Goal: Task Accomplishment & Management: Use online tool/utility

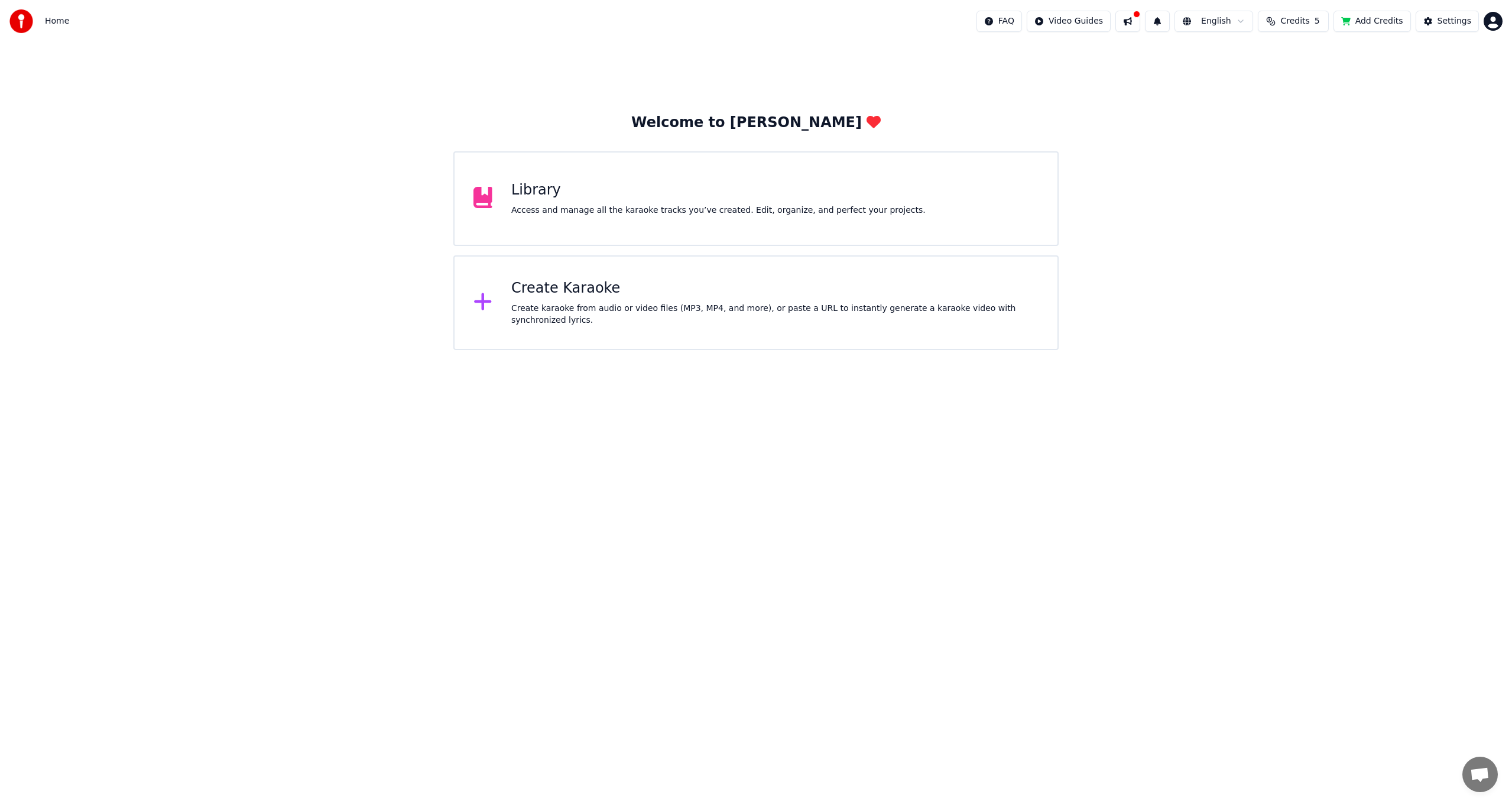
click at [22, 14] on img at bounding box center [21, 21] width 24 height 24
click at [1498, 22] on html "Home FAQ Video Guides English Credits 5 Add Credits Settings Welcome to Youka L…" at bounding box center [756, 175] width 1512 height 350
click at [726, 209] on html "Home FAQ Video Guides English Credits 5 Add Credits Settings Welcome to Youka L…" at bounding box center [756, 175] width 1512 height 350
click at [731, 201] on div "Library Access and manage all the karaoke tracks you’ve created. Edit, organize…" at bounding box center [718, 199] width 415 height 36
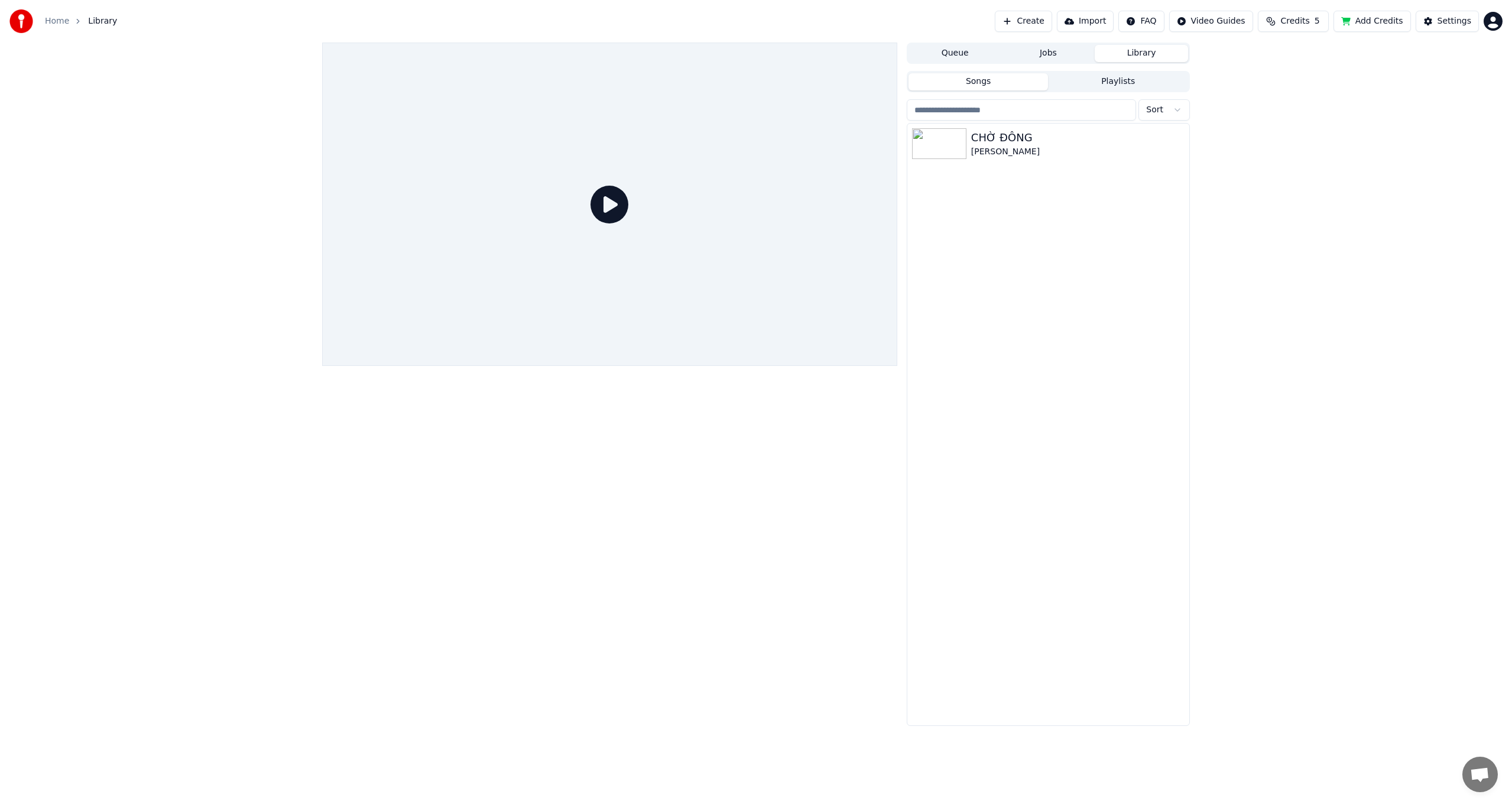
click at [1051, 49] on button "Jobs" at bounding box center [1049, 53] width 93 height 17
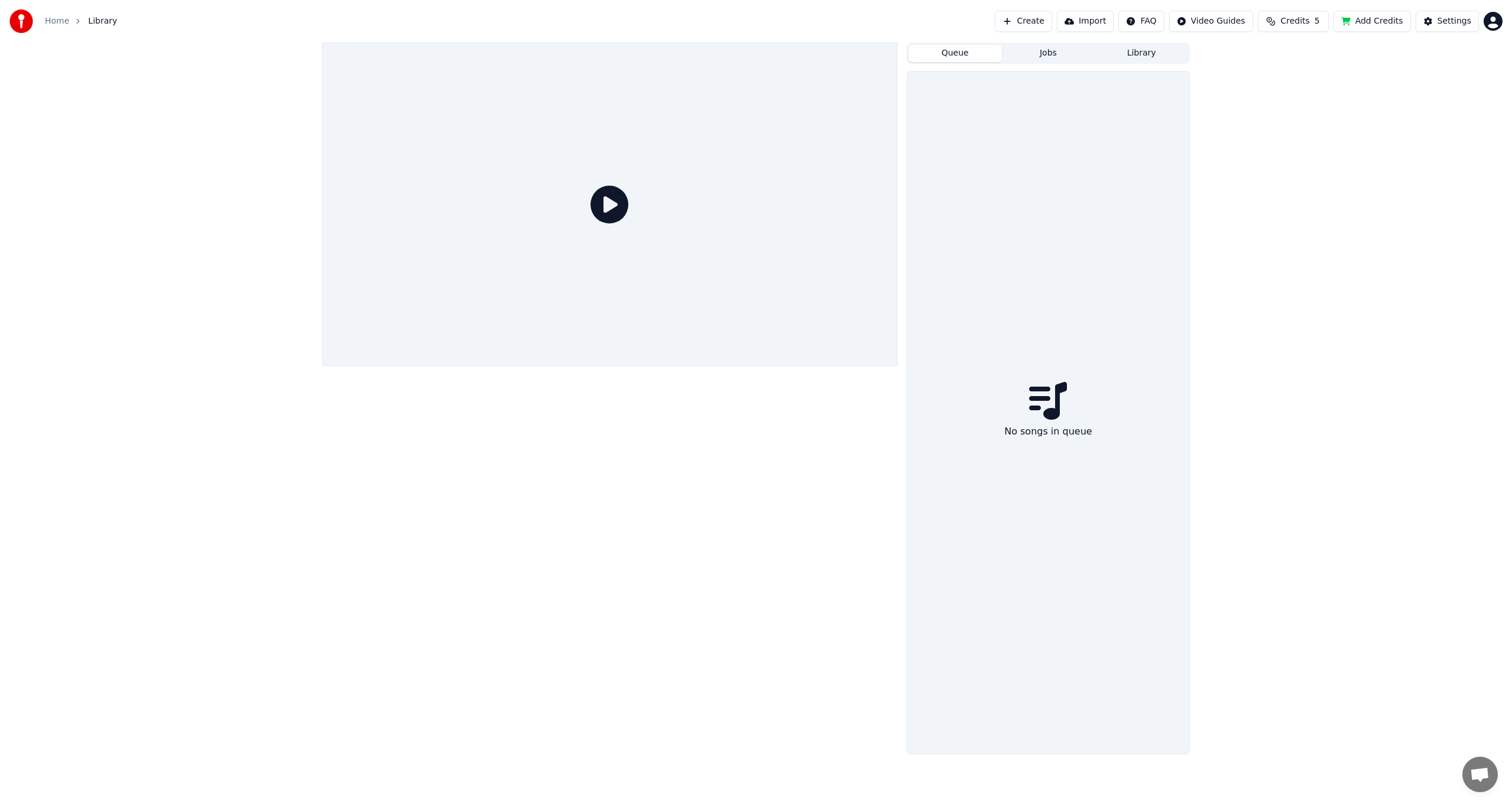
click at [955, 55] on button "Queue" at bounding box center [955, 53] width 93 height 17
click at [1147, 55] on button "Library" at bounding box center [1142, 53] width 93 height 17
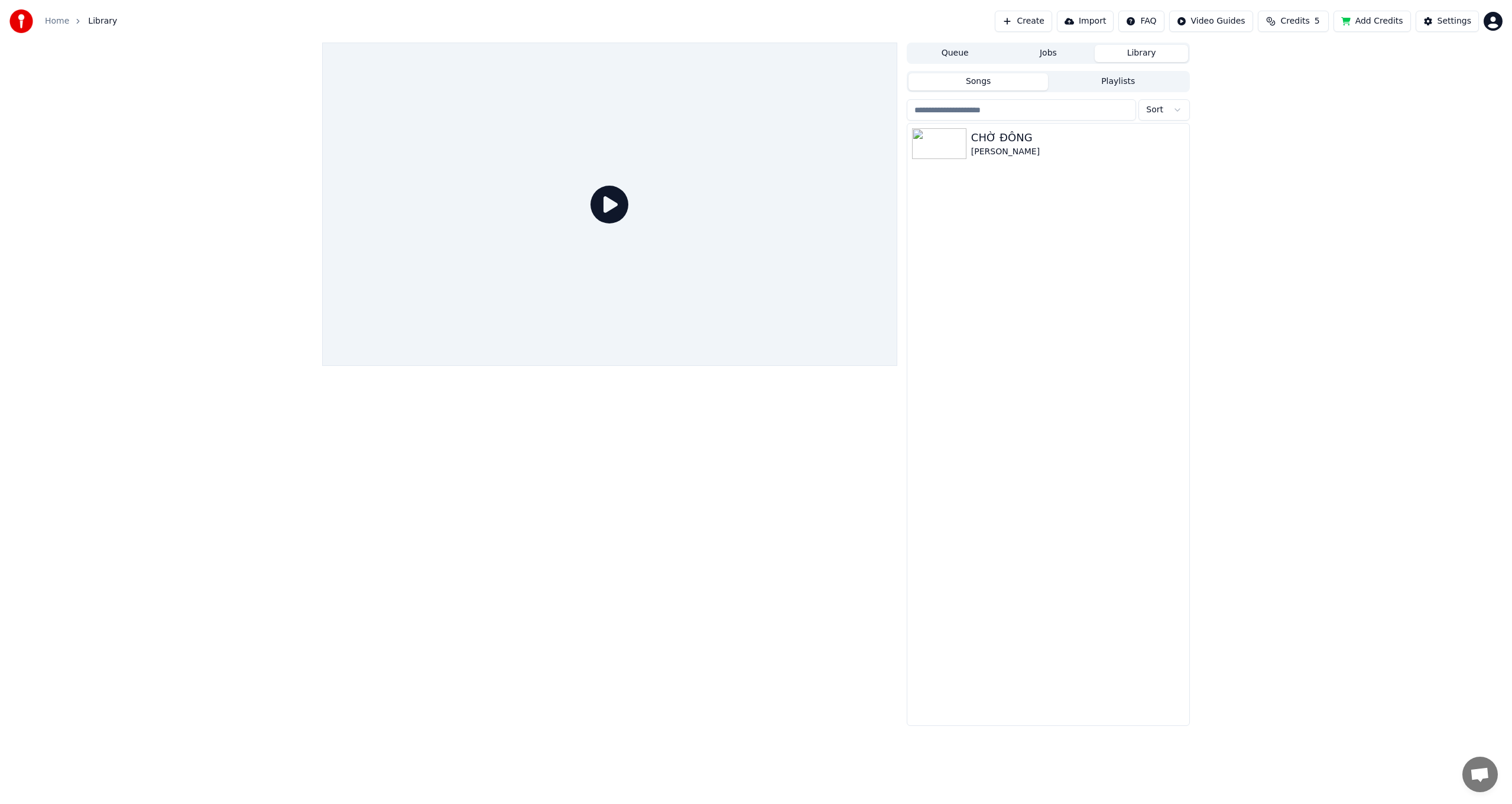
click at [99, 21] on span "Library" at bounding box center [103, 21] width 29 height 12
click at [50, 20] on link "Home" at bounding box center [57, 21] width 24 height 12
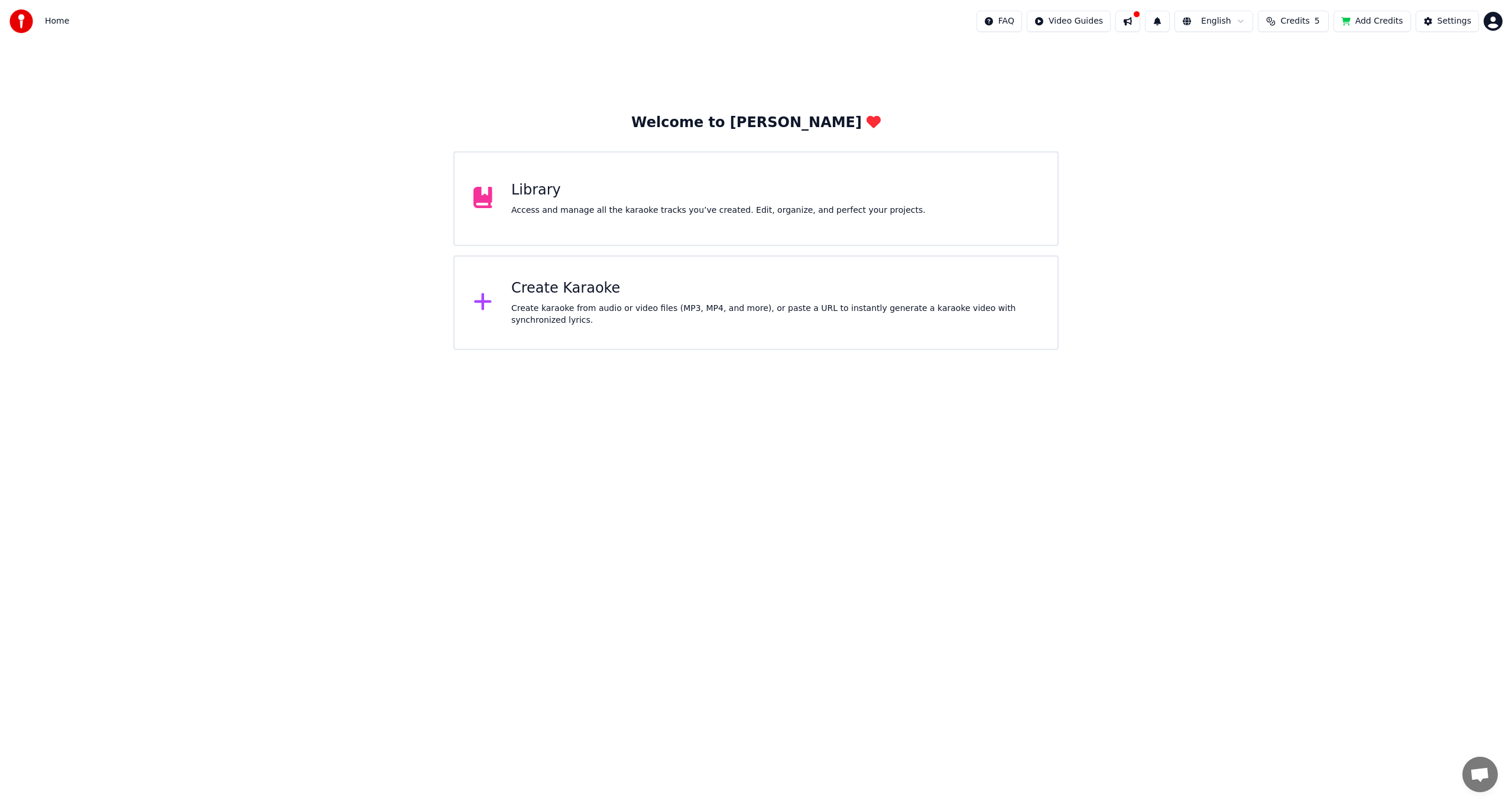
click at [1195, 51] on div "Welcome to Youka Library Access and manage all the karaoke tracks you’ve create…" at bounding box center [756, 196] width 1512 height 307
click at [1459, 20] on div "Settings" at bounding box center [1454, 21] width 34 height 12
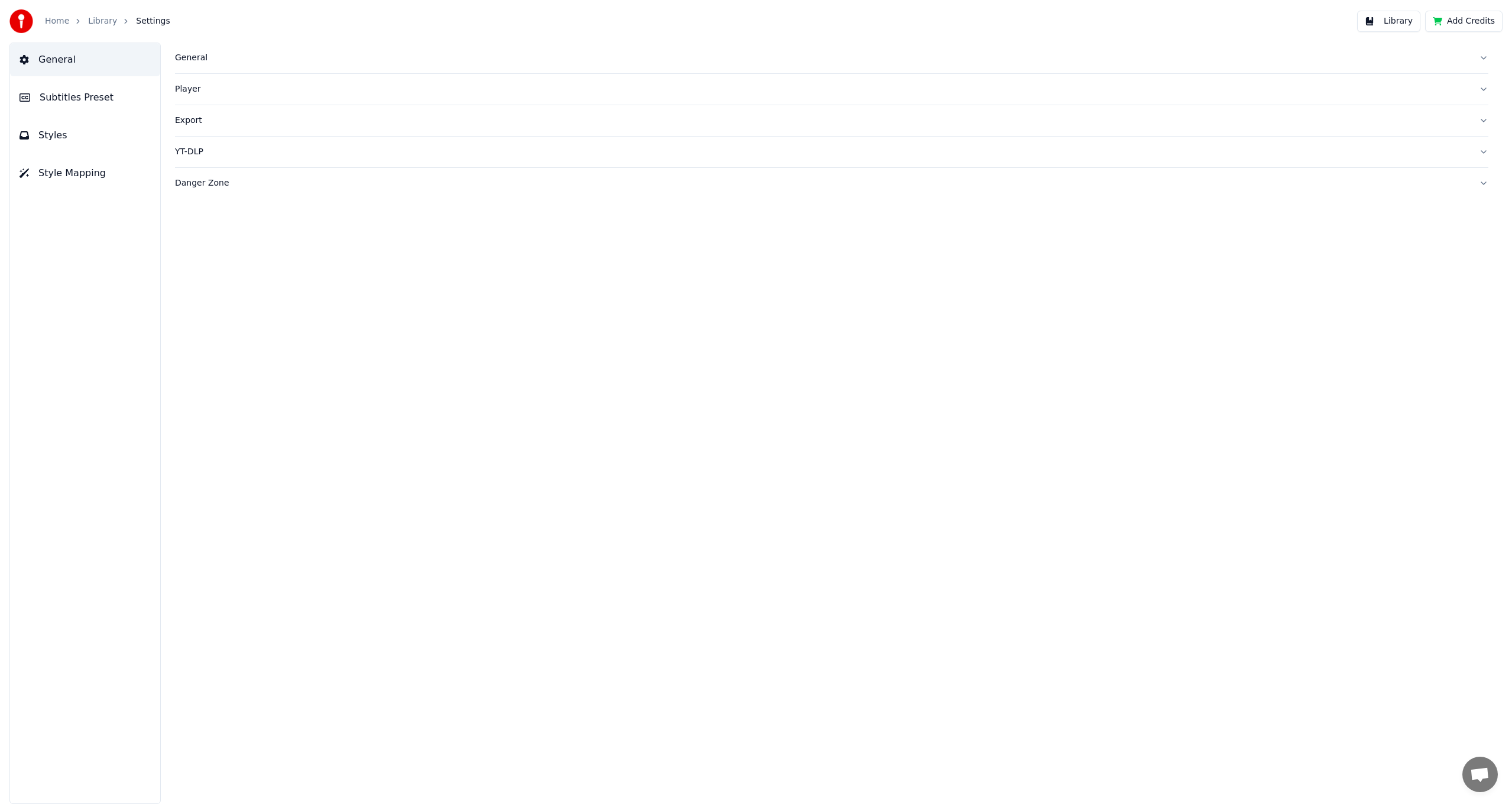
click at [102, 174] on button "Style Mapping" at bounding box center [85, 173] width 150 height 33
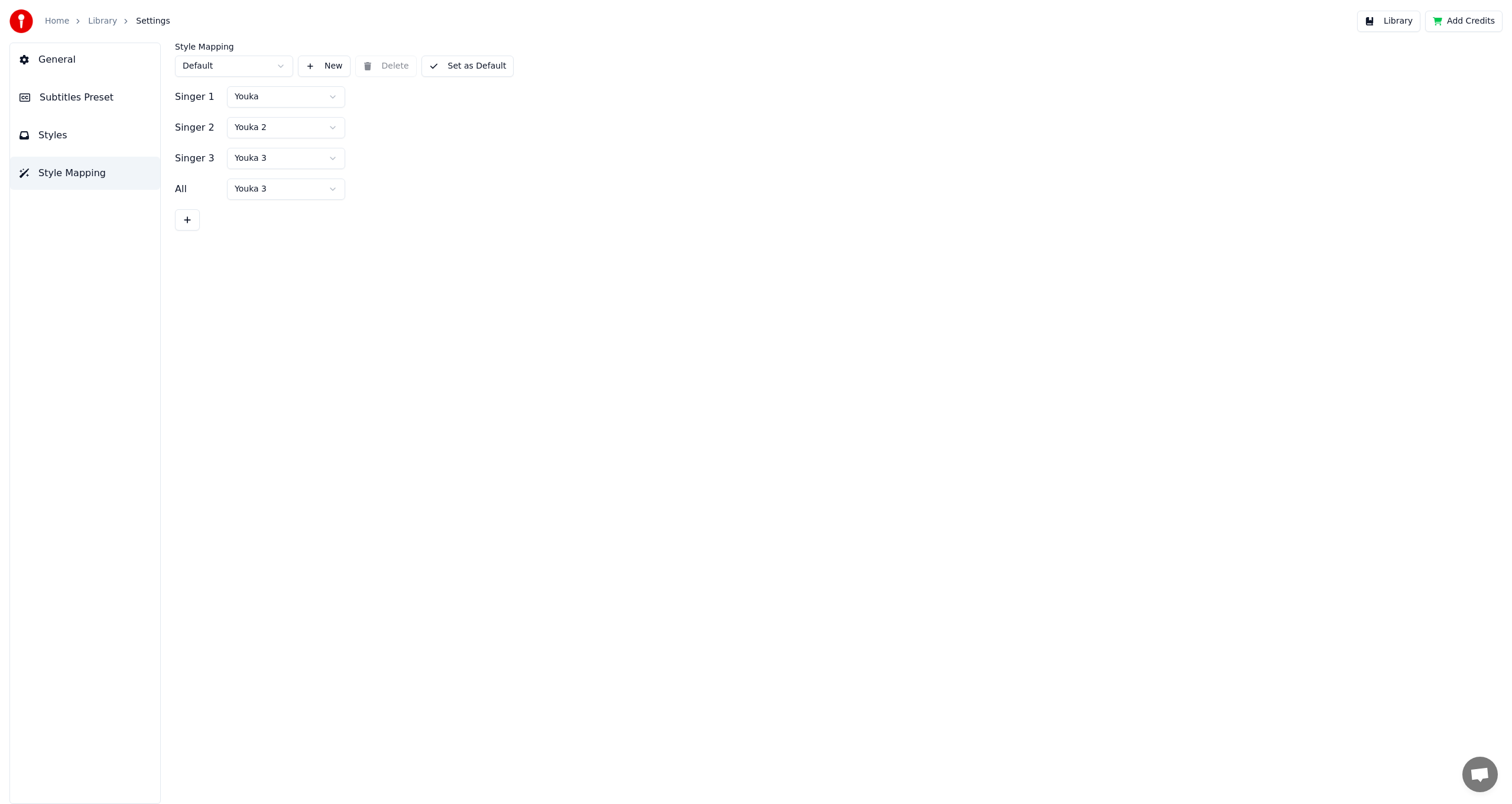
click at [90, 59] on button "General" at bounding box center [85, 60] width 150 height 33
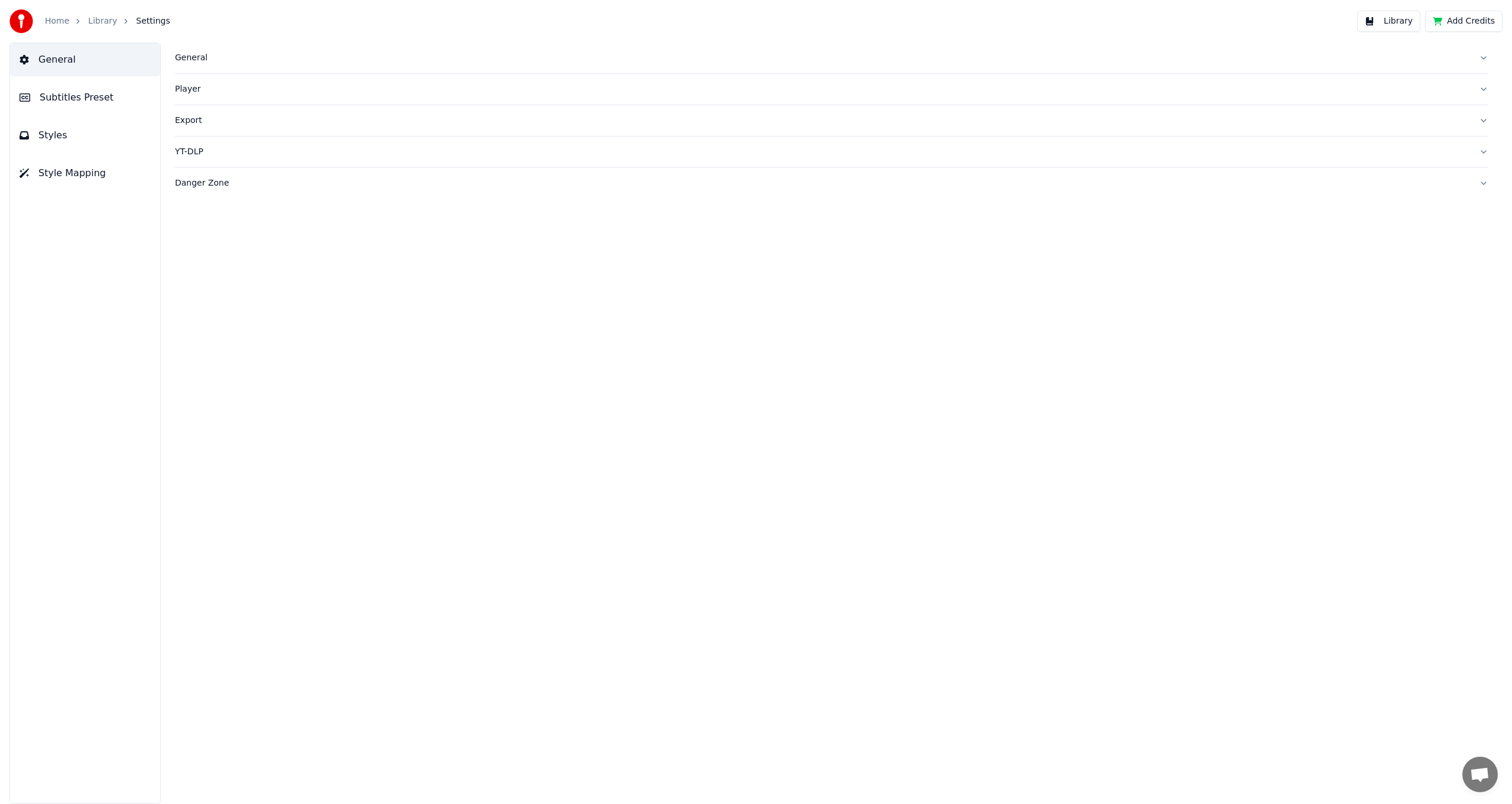
click at [1484, 56] on button "General" at bounding box center [832, 58] width 1314 height 31
click at [1482, 278] on button "Player" at bounding box center [832, 280] width 1314 height 31
click at [1485, 230] on button "Export" at bounding box center [832, 227] width 1314 height 31
click at [1484, 355] on button "YT-DLP" at bounding box center [832, 354] width 1314 height 31
click at [1482, 281] on button "Danger Zone" at bounding box center [832, 286] width 1314 height 31
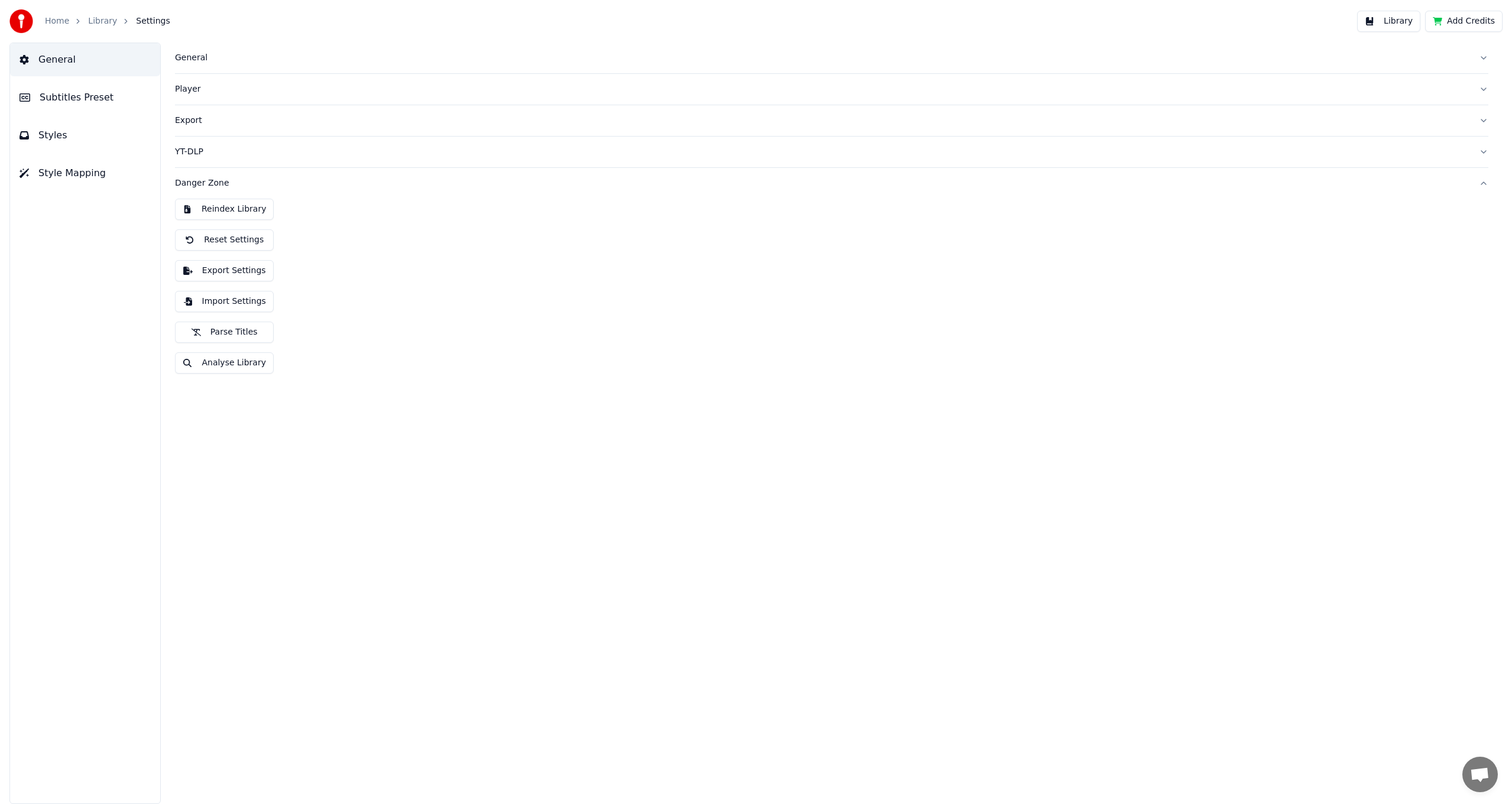
click at [105, 96] on button "Subtitles Preset" at bounding box center [85, 97] width 150 height 33
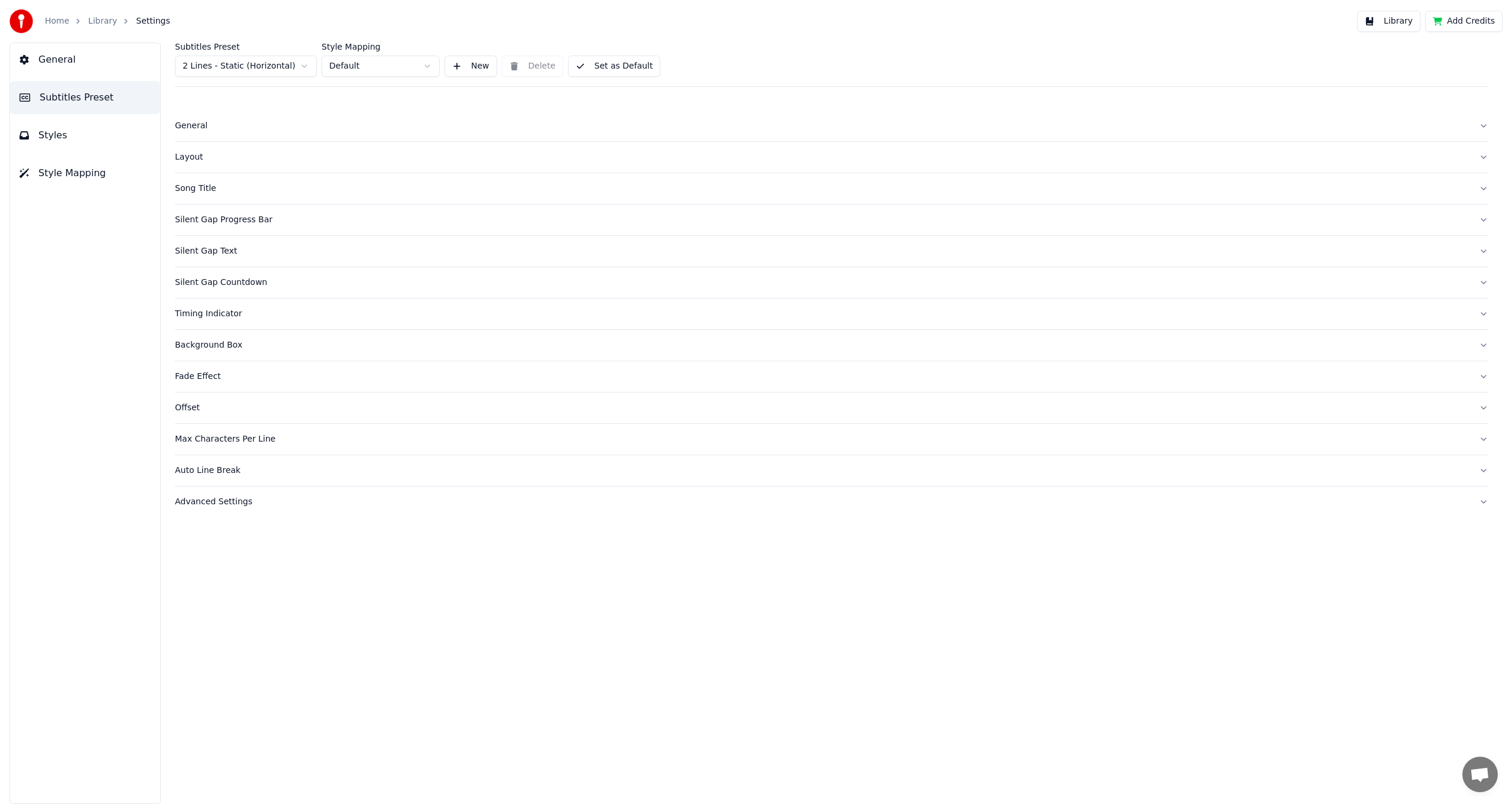
click at [234, 501] on div "Advanced Settings" at bounding box center [822, 502] width 1295 height 12
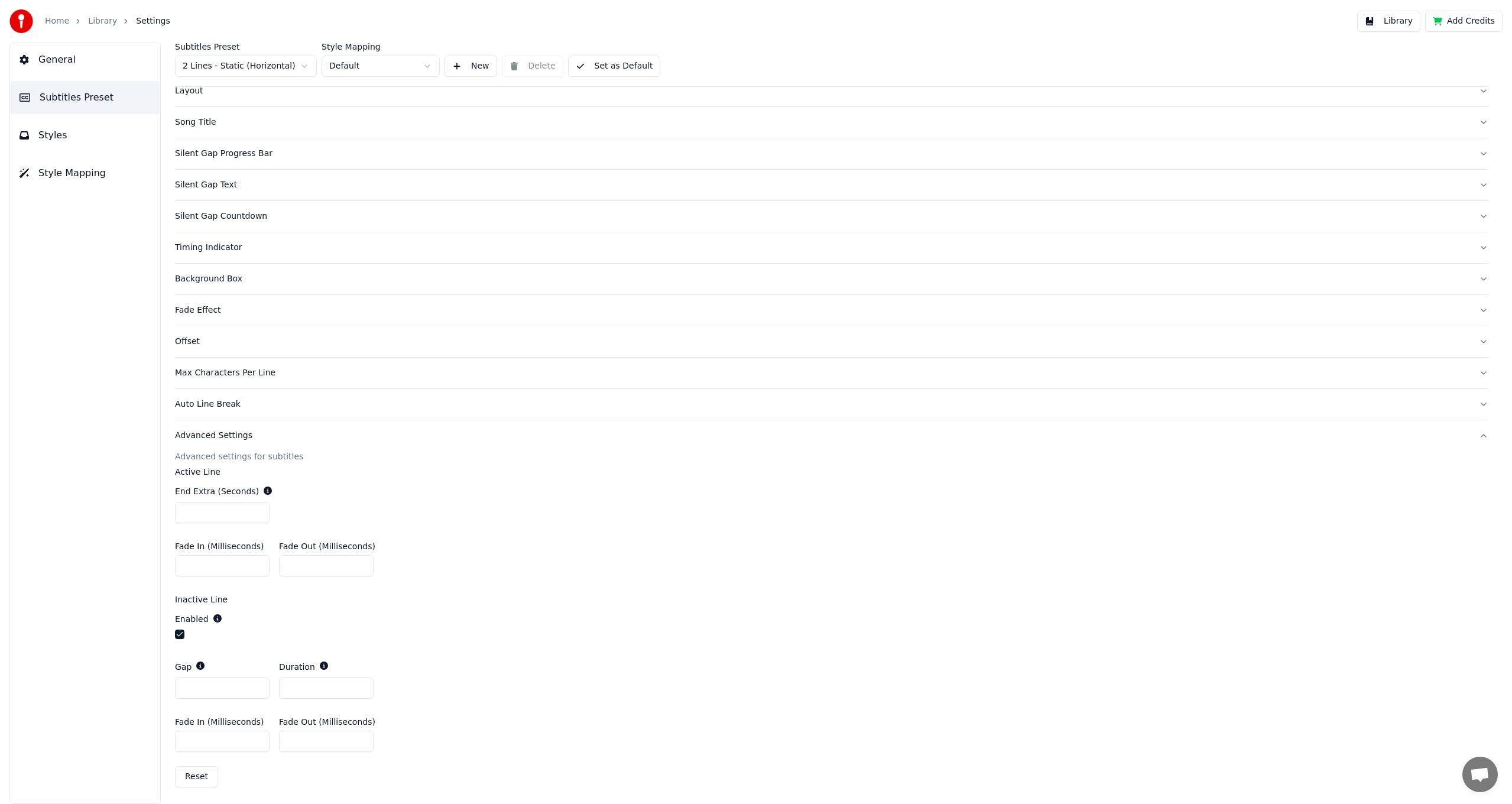
scroll to position [68, 0]
click at [145, 20] on span "Settings" at bounding box center [153, 21] width 34 height 12
click at [18, 20] on img at bounding box center [21, 21] width 24 height 24
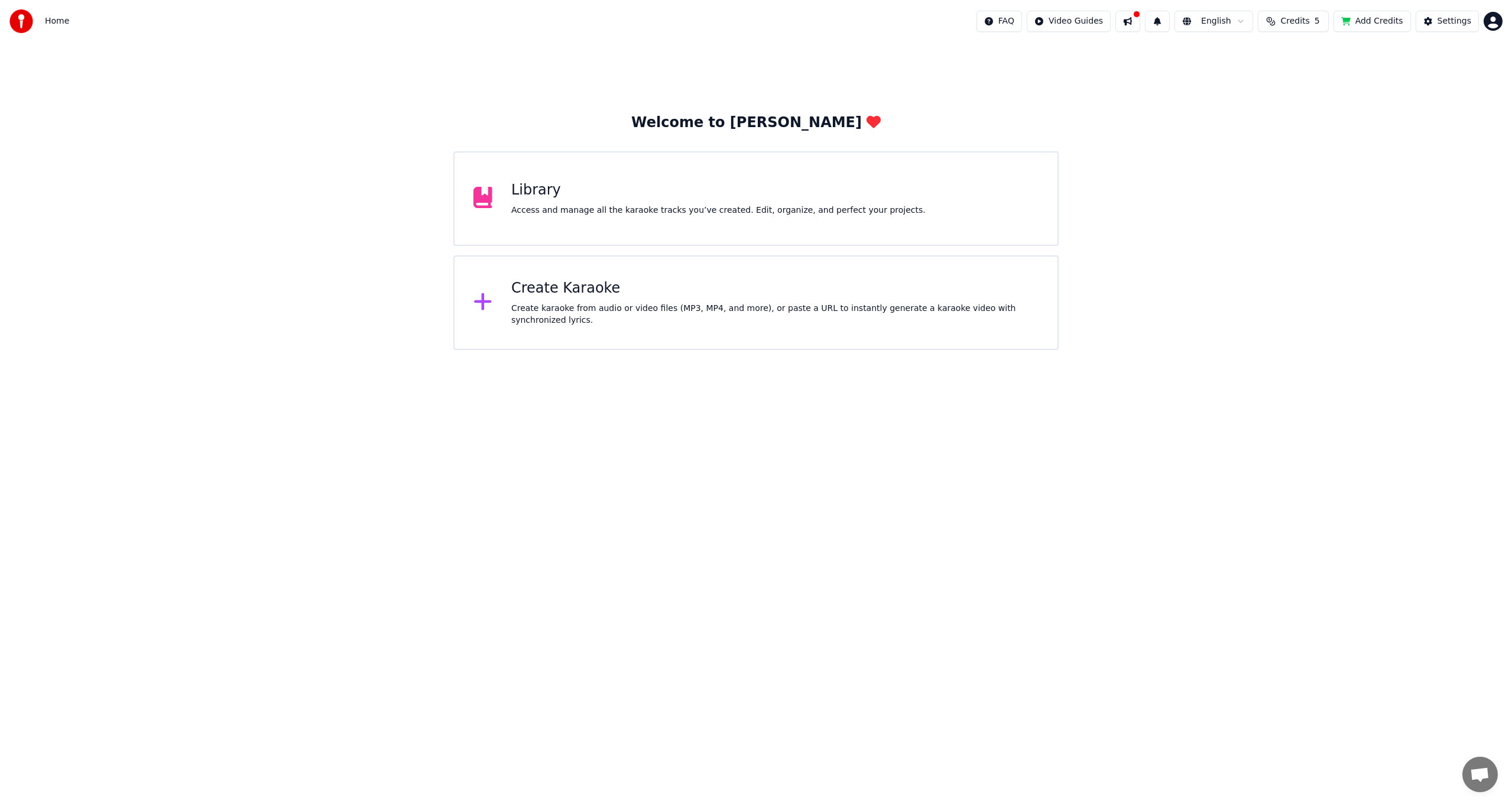
click at [1490, 14] on html "Home FAQ Video Guides English Credits 5 Add Credits Settings Welcome to Youka L…" at bounding box center [756, 175] width 1512 height 350
click at [1469, 67] on div "Billing" at bounding box center [1441, 76] width 136 height 19
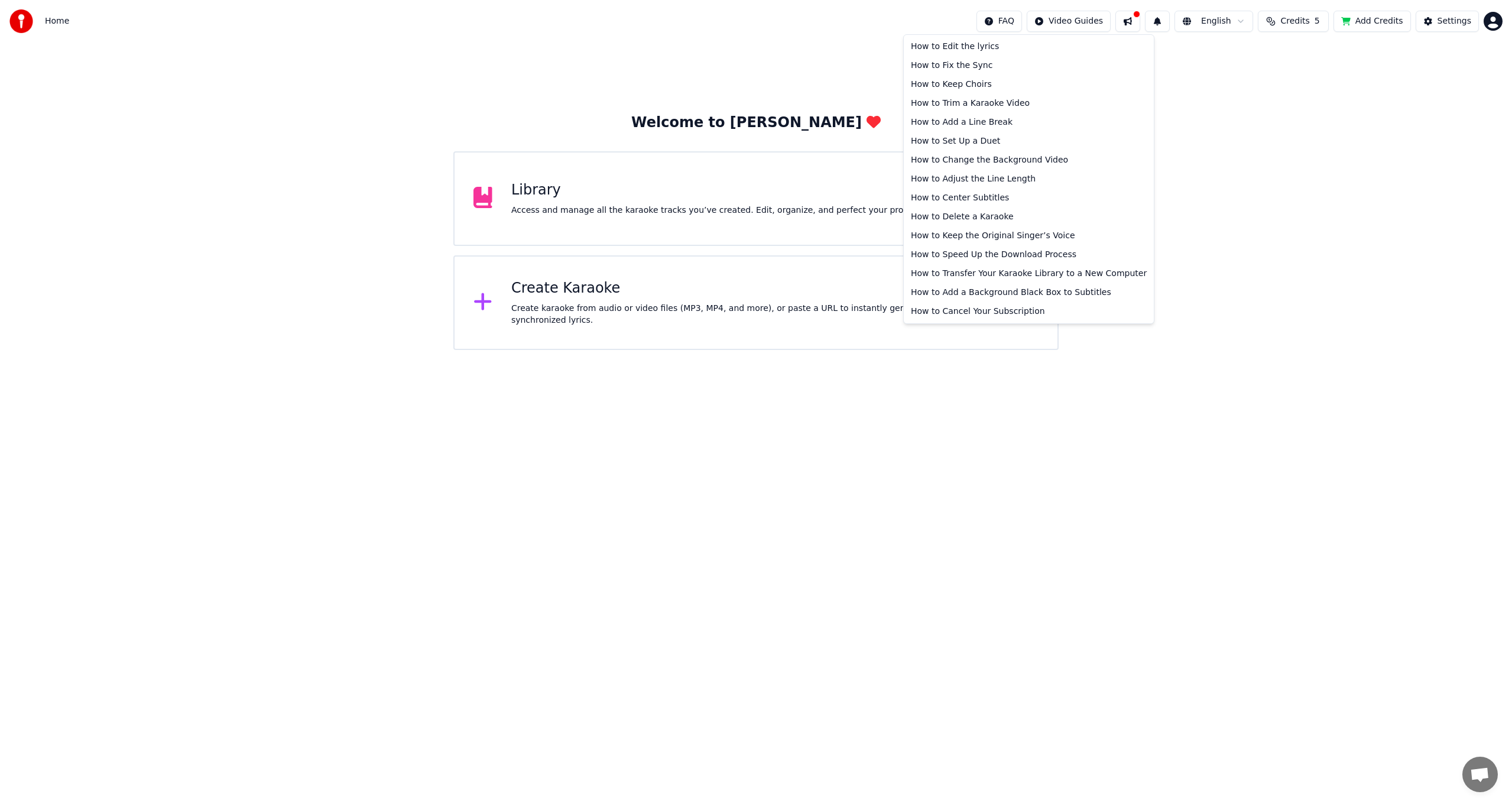
click at [1026, 21] on html "Home FAQ Video Guides English Credits 5 Add Credits Settings Welcome to Youka L…" at bounding box center [756, 175] width 1512 height 350
click at [1461, 24] on html "Home FAQ Video Guides English Credits 5 Add Credits Settings Welcome to Youka L…" at bounding box center [756, 175] width 1512 height 350
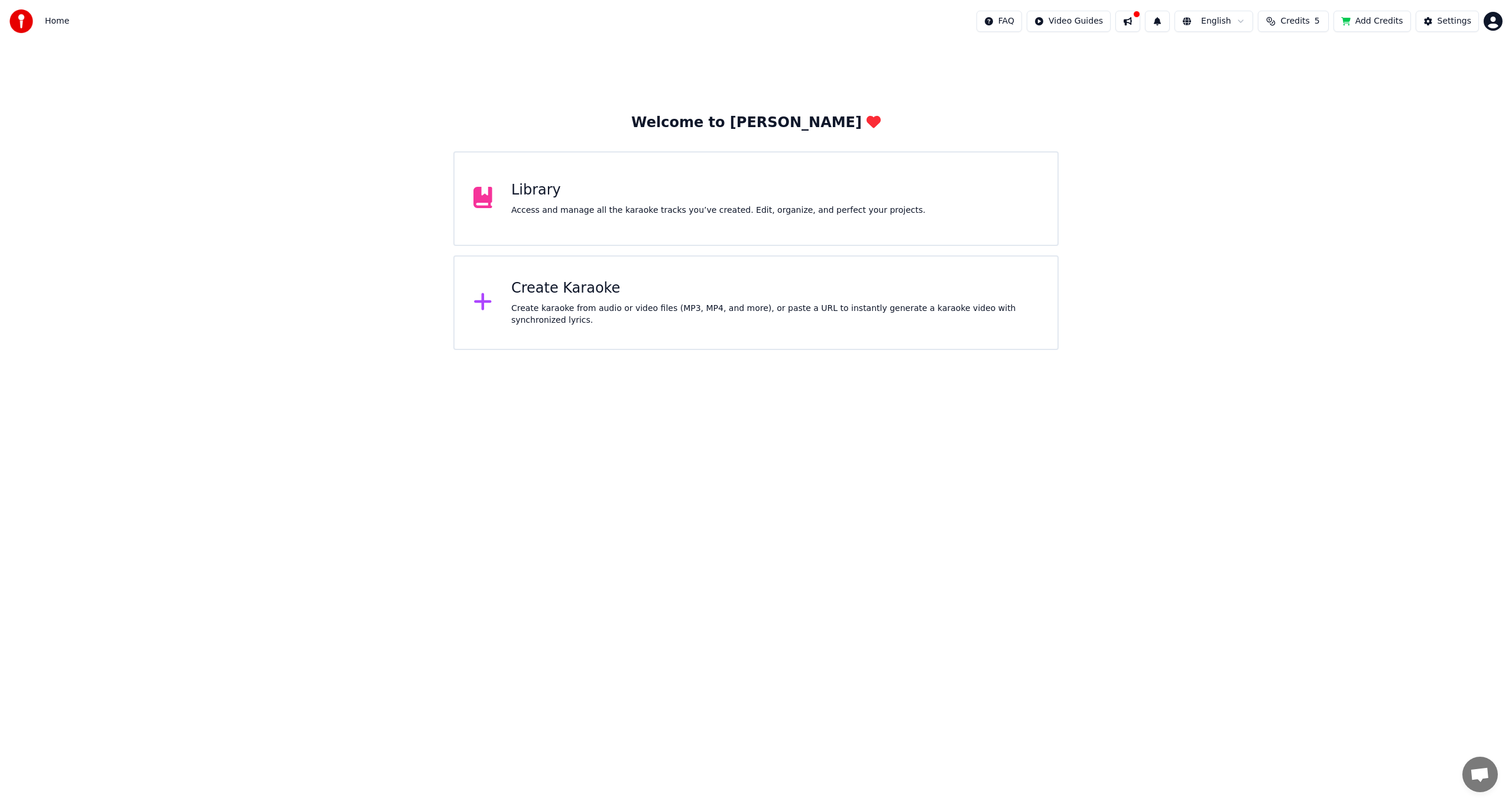
click at [1391, 20] on button "Add Credits" at bounding box center [1373, 21] width 78 height 21
click at [661, 189] on div "Library" at bounding box center [718, 190] width 415 height 19
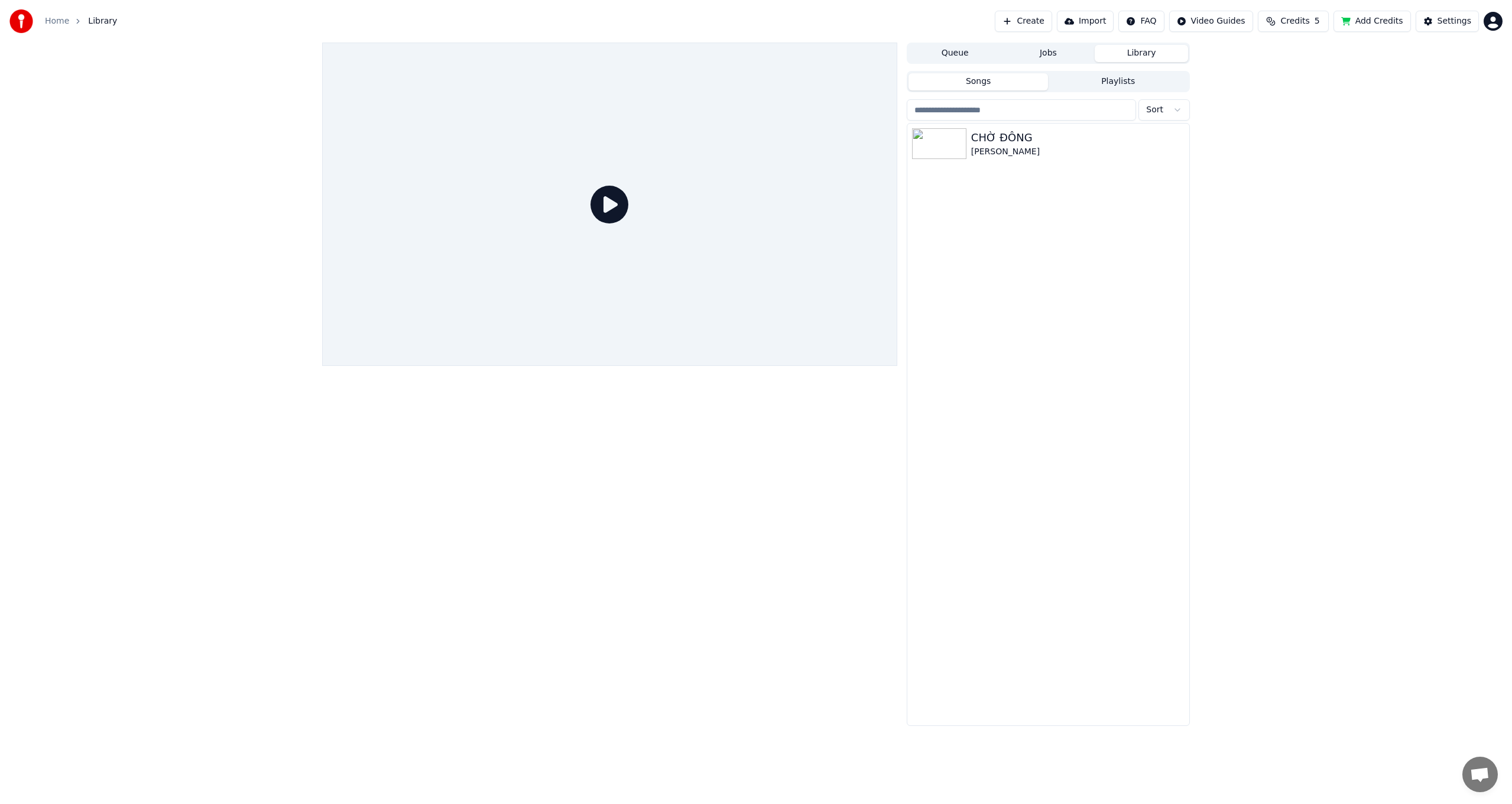
click at [1050, 20] on button "Create" at bounding box center [1023, 21] width 57 height 21
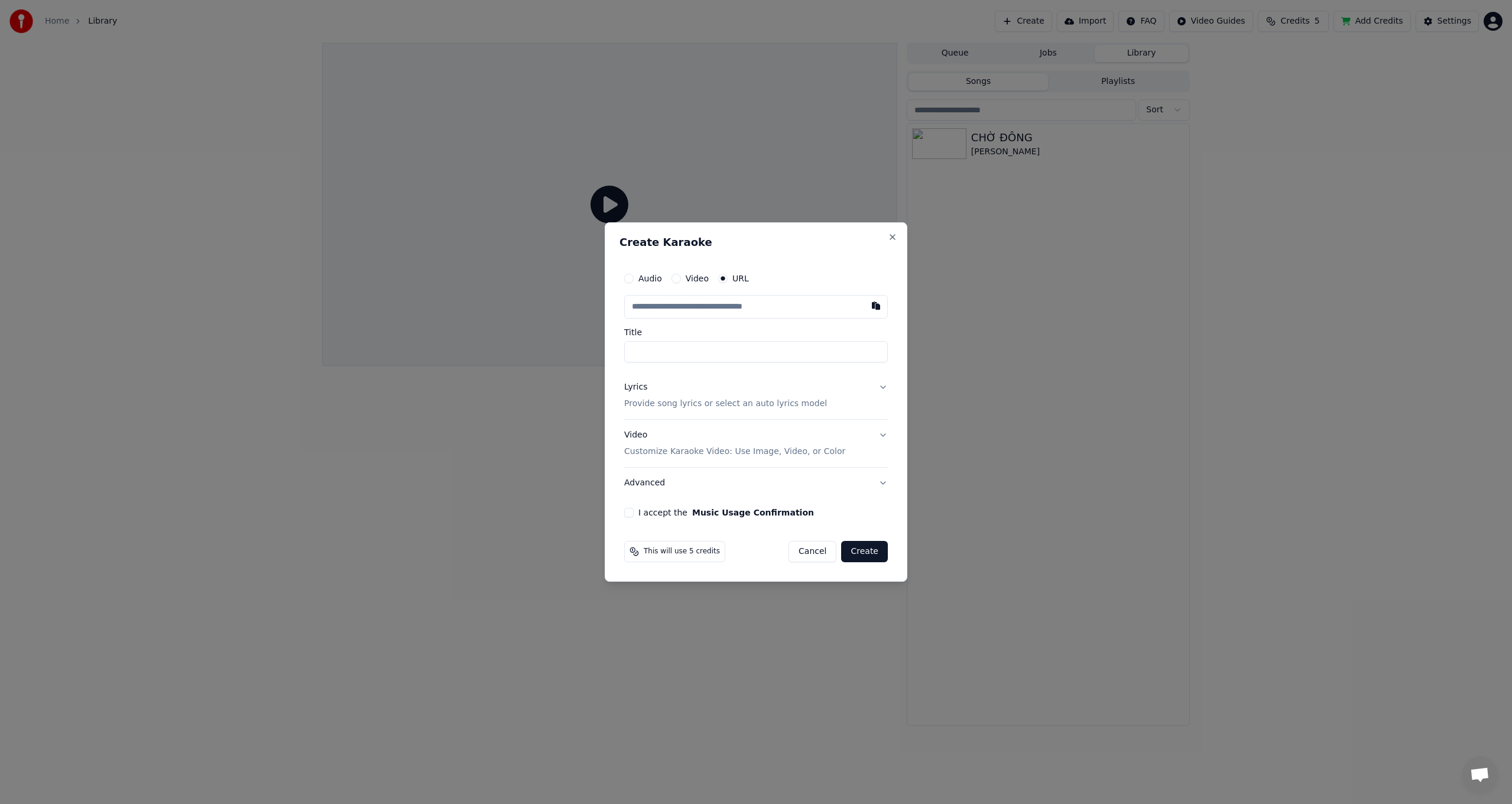
click at [855, 306] on input "text" at bounding box center [756, 307] width 264 height 24
type input "**********"
